Goal: Task Accomplishment & Management: Manage account settings

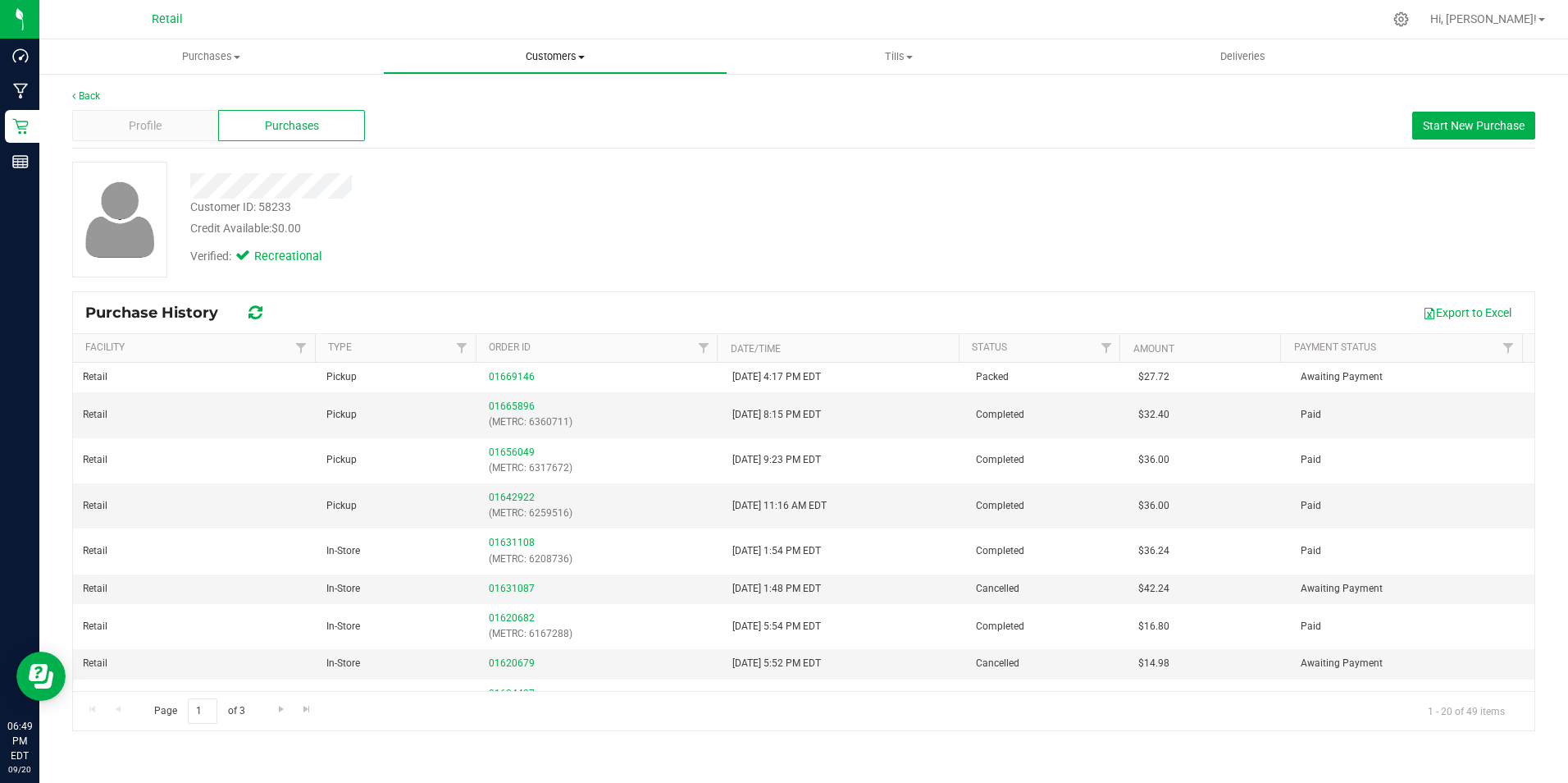
click at [548, 44] on uib-tab-heading "Customers All customers Add a new customer All physicians" at bounding box center [555, 56] width 342 height 33
click at [450, 107] on li "All customers" at bounding box center [555, 99] width 344 height 20
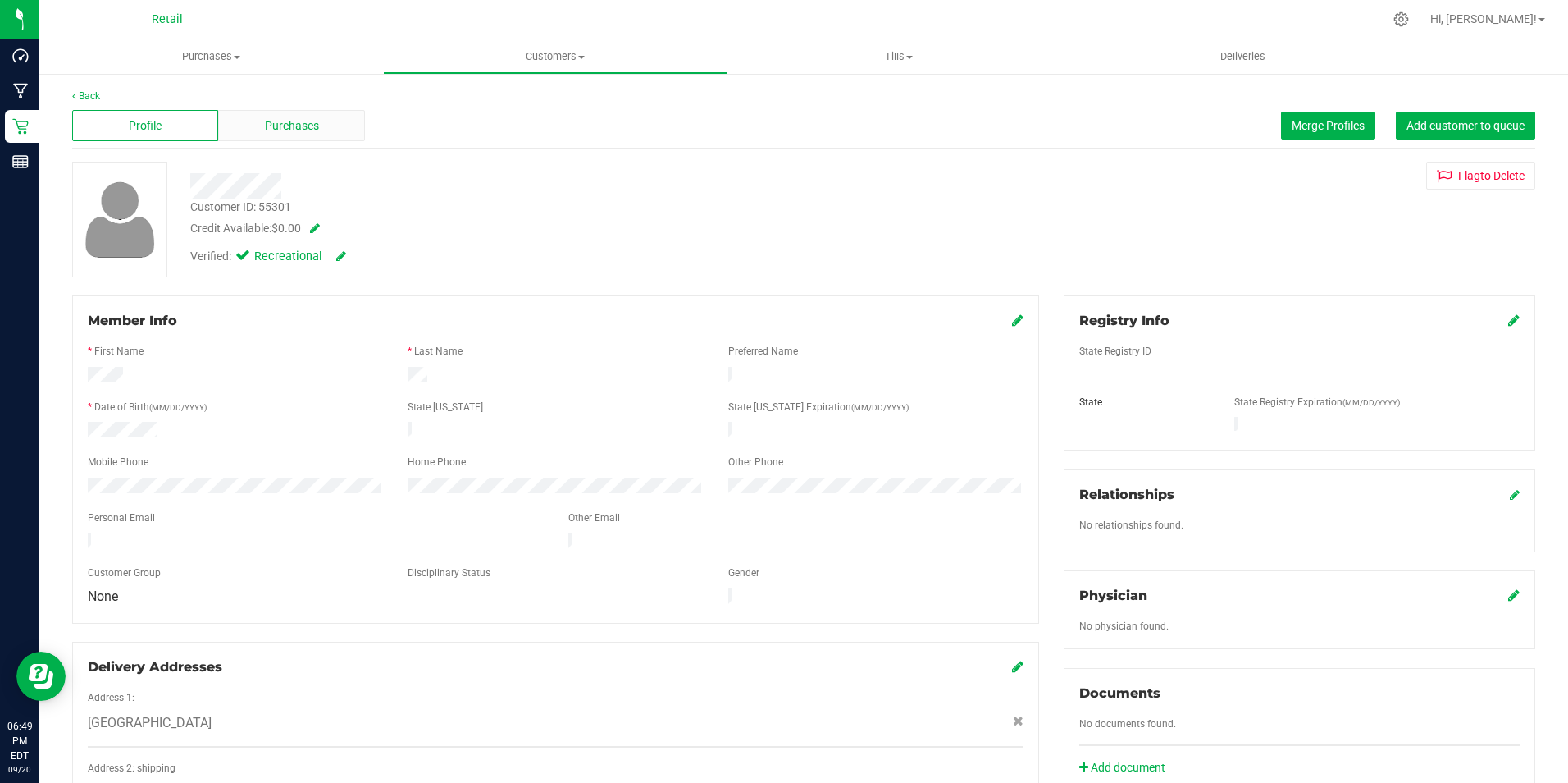
click at [298, 127] on span "Purchases" at bounding box center [291, 126] width 54 height 18
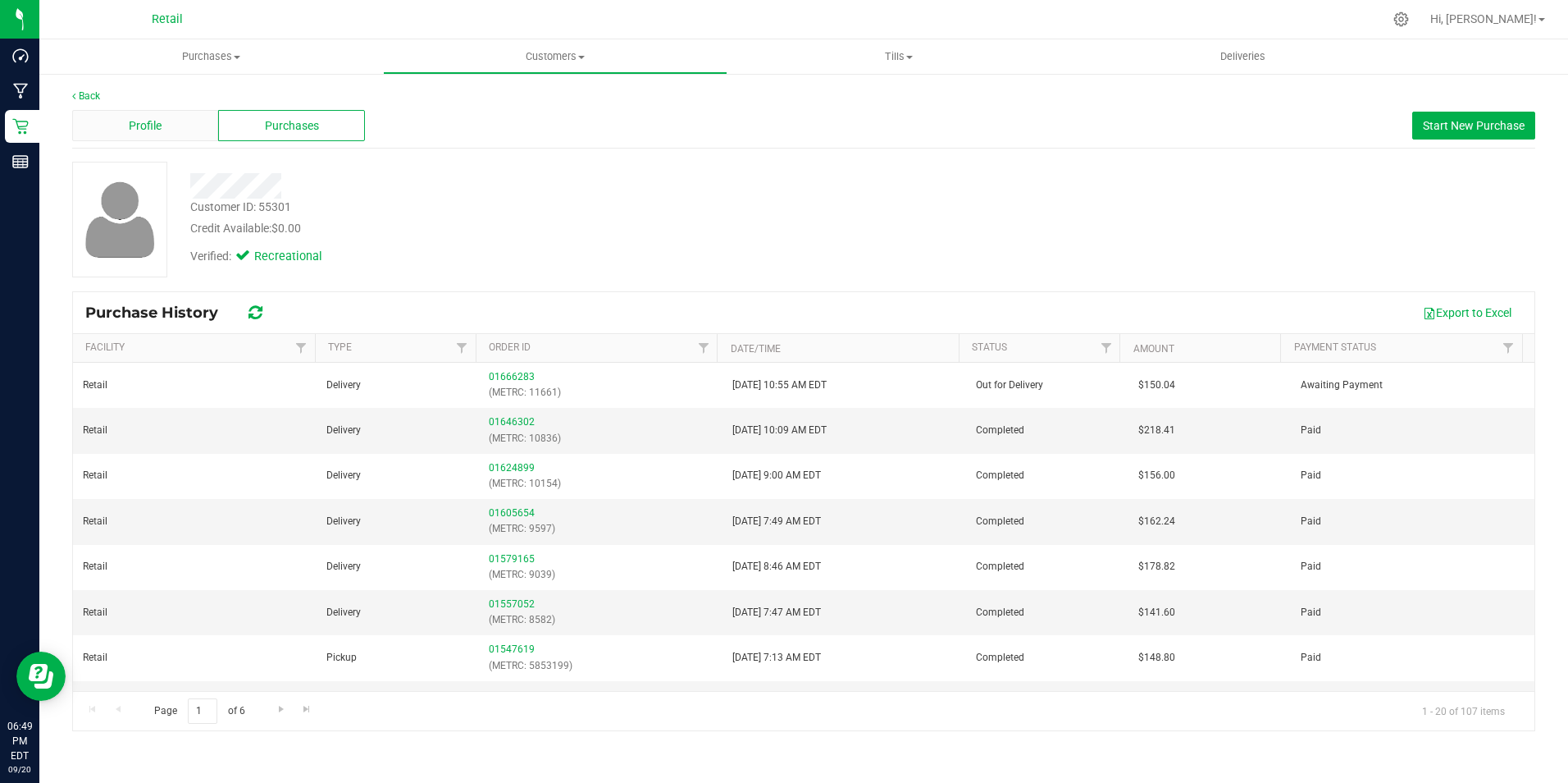
click at [182, 123] on div "Profile" at bounding box center [144, 125] width 146 height 31
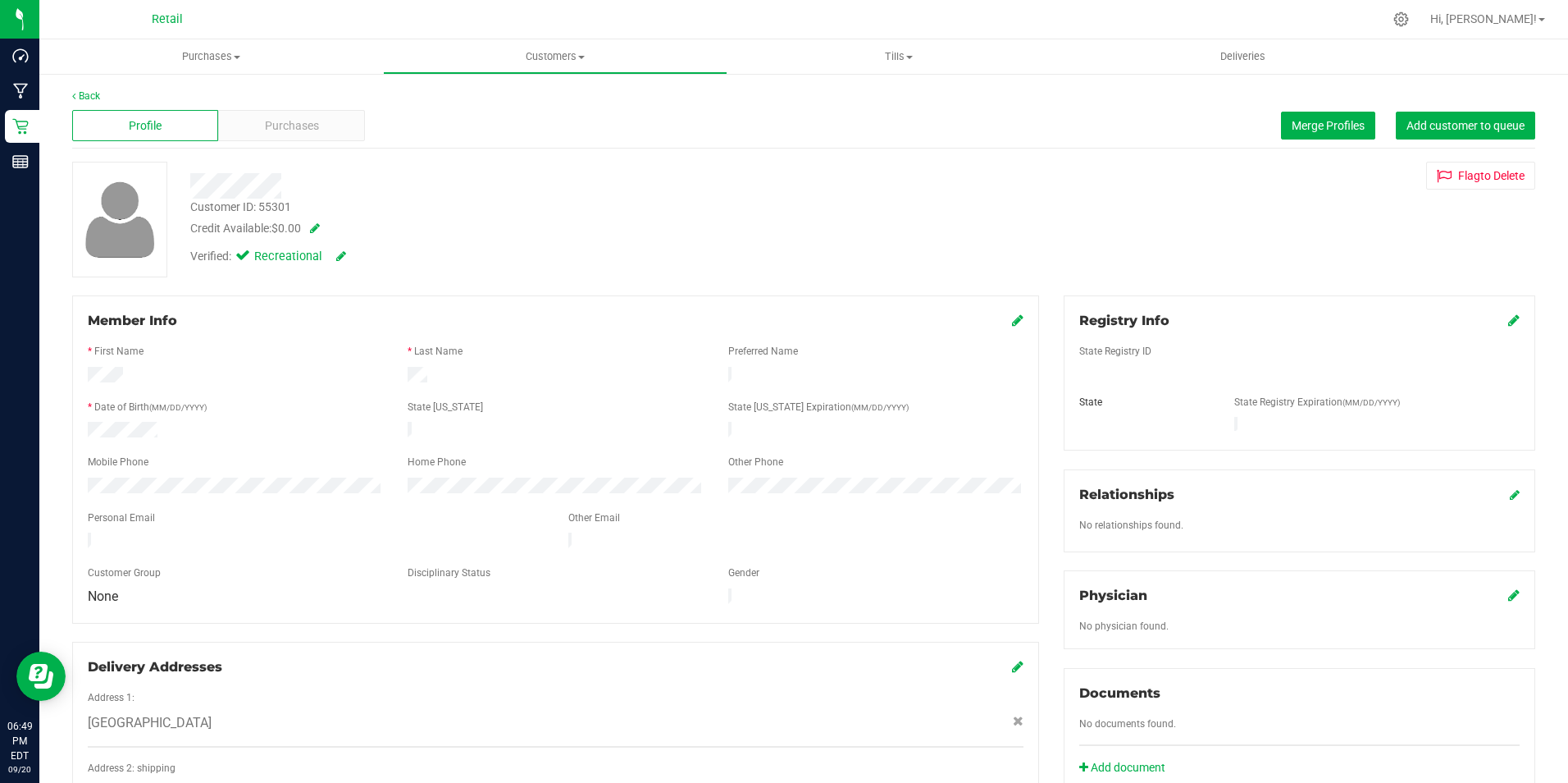
click at [320, 225] on span at bounding box center [312, 228] width 17 height 12
click at [325, 230] on span "$0.00 0" at bounding box center [335, 231] width 122 height 24
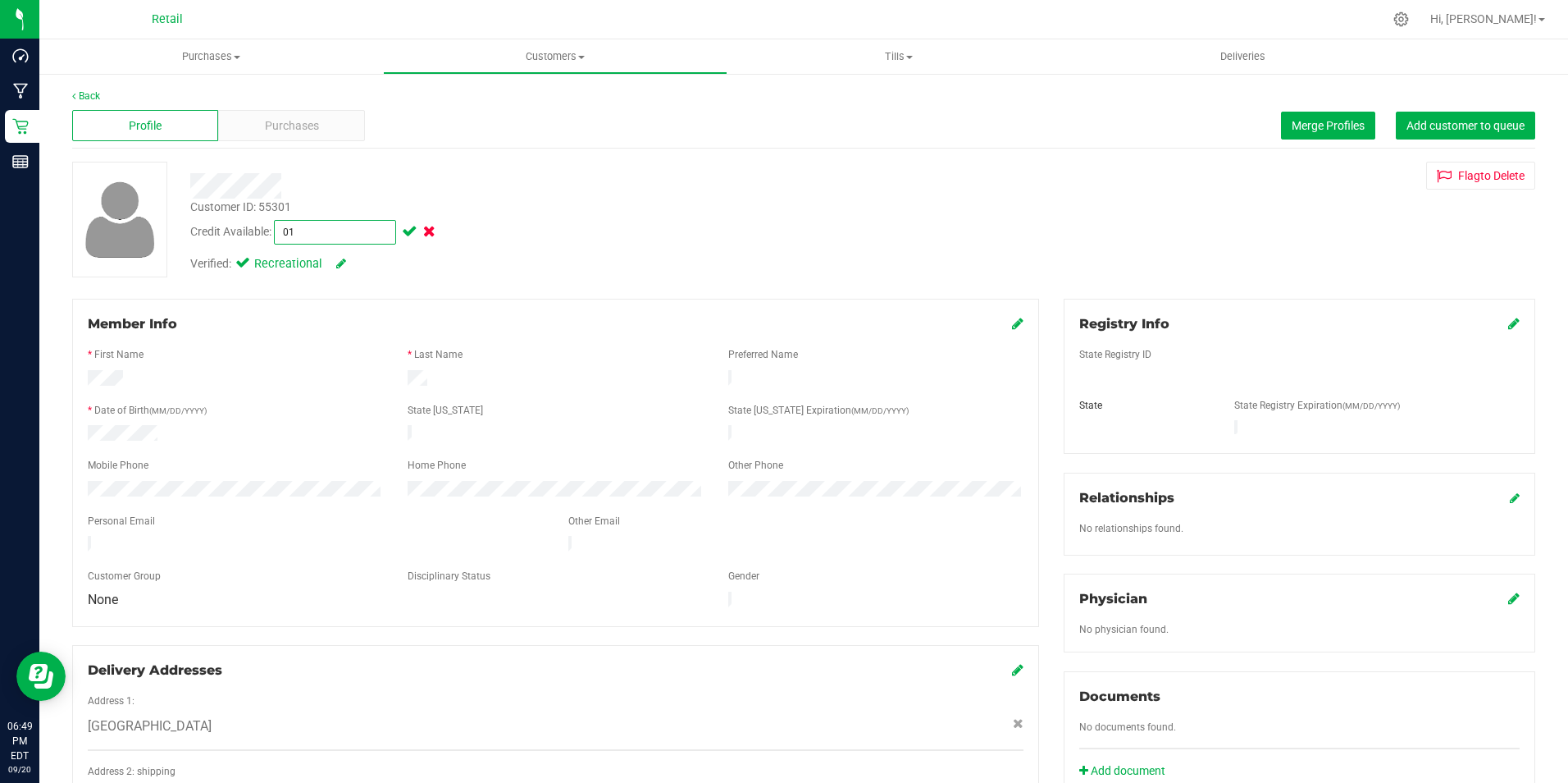
type input "0"
type input "18"
type input "$18.00"
click at [409, 230] on span at bounding box center [408, 231] width 19 height 12
